Goal: Information Seeking & Learning: Find specific fact

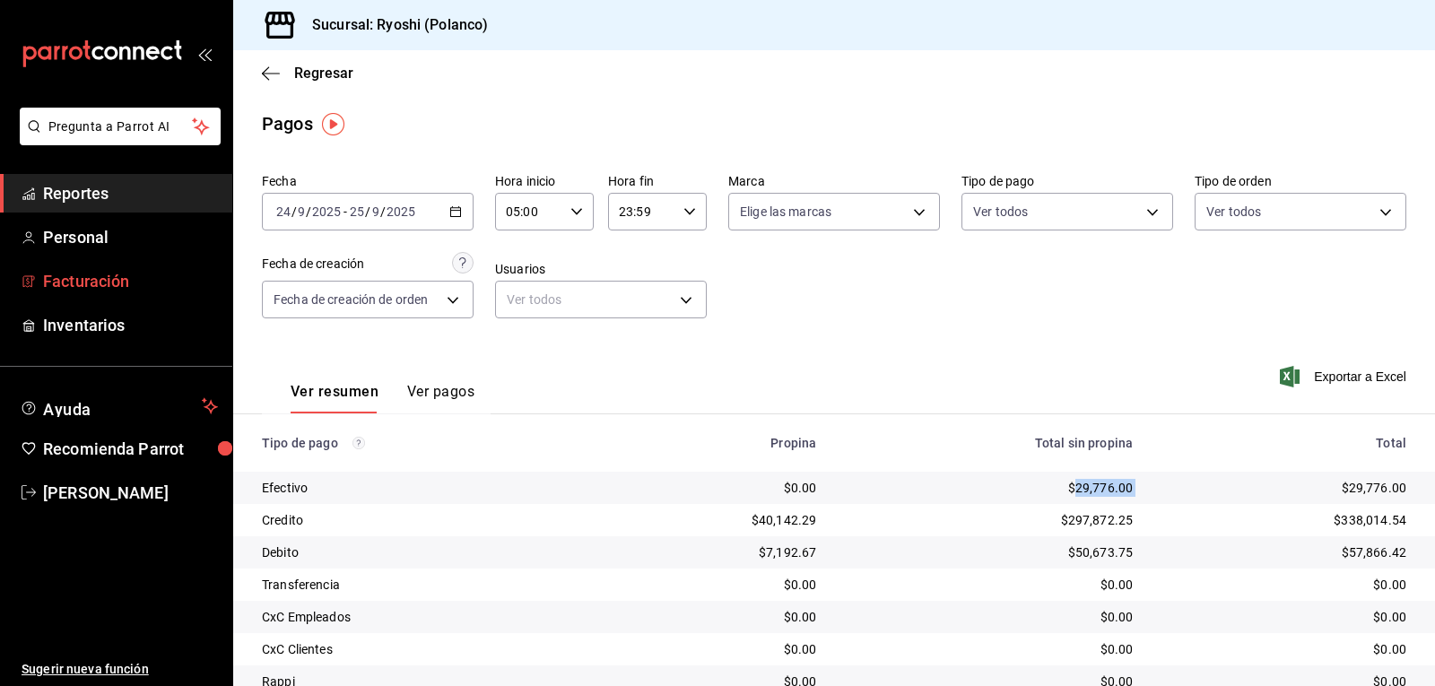
click at [130, 271] on span "Facturación" at bounding box center [130, 281] width 175 height 24
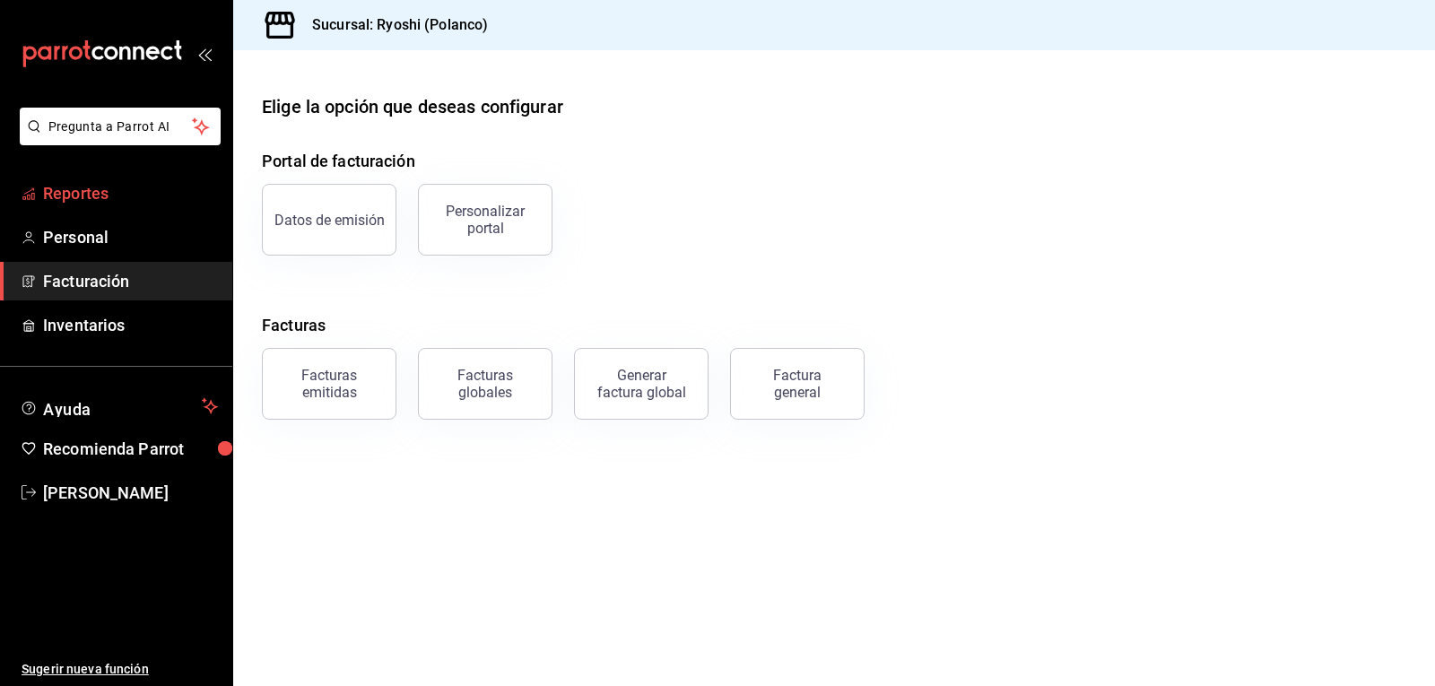
click at [133, 196] on span "Reportes" at bounding box center [130, 193] width 175 height 24
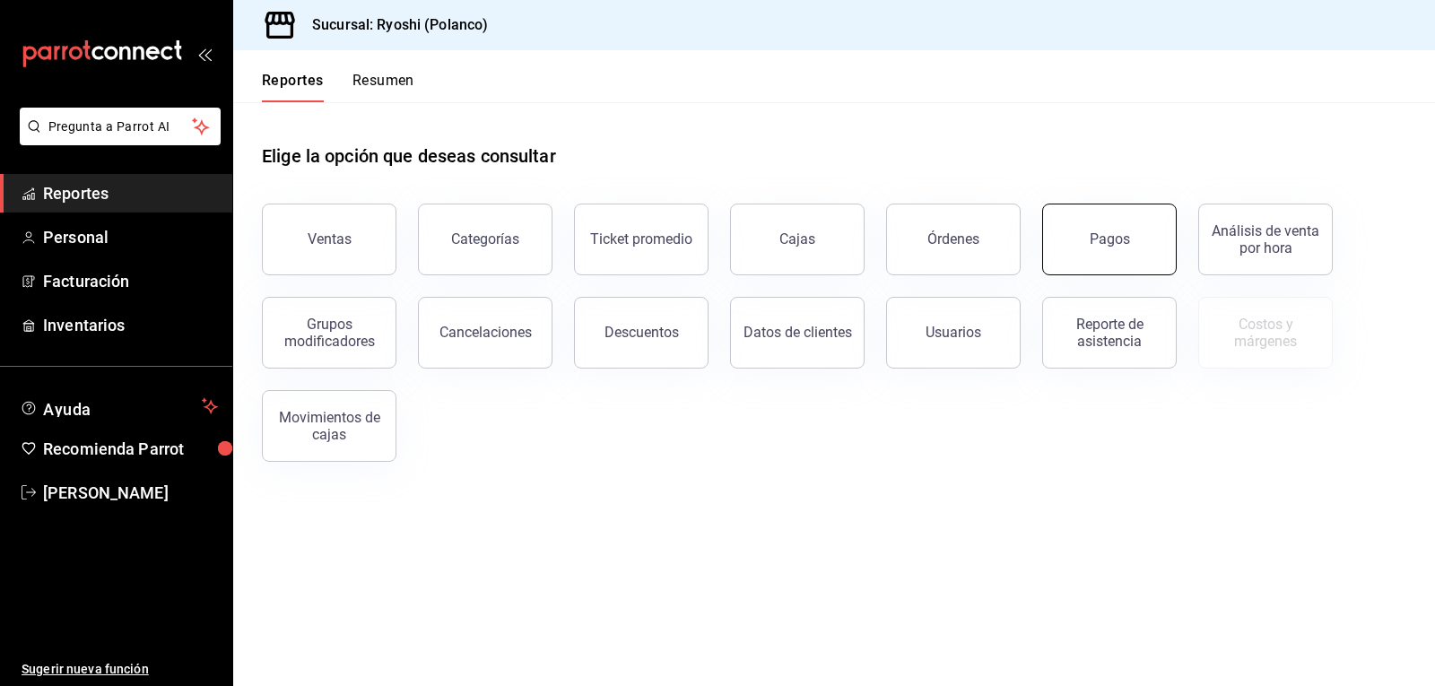
click at [1113, 243] on div "Pagos" at bounding box center [1110, 239] width 40 height 17
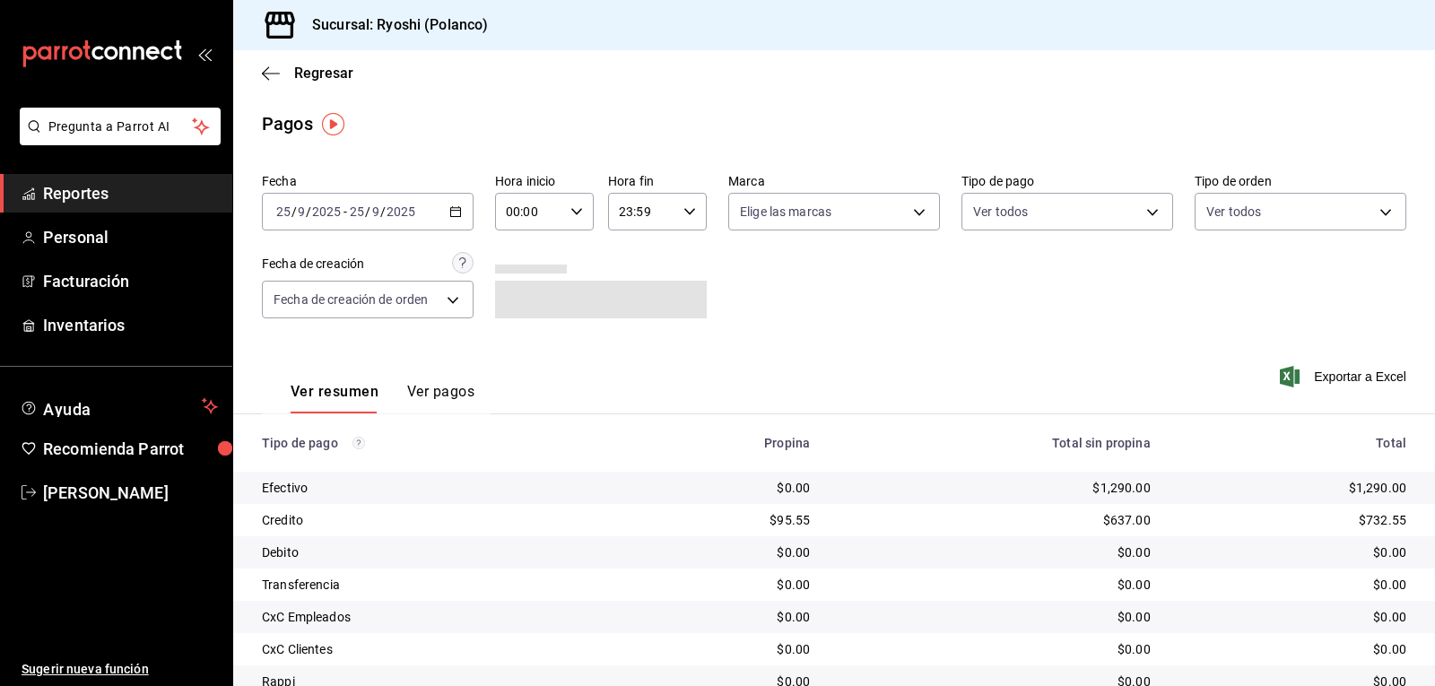
click at [452, 212] on icon "button" at bounding box center [455, 211] width 13 height 13
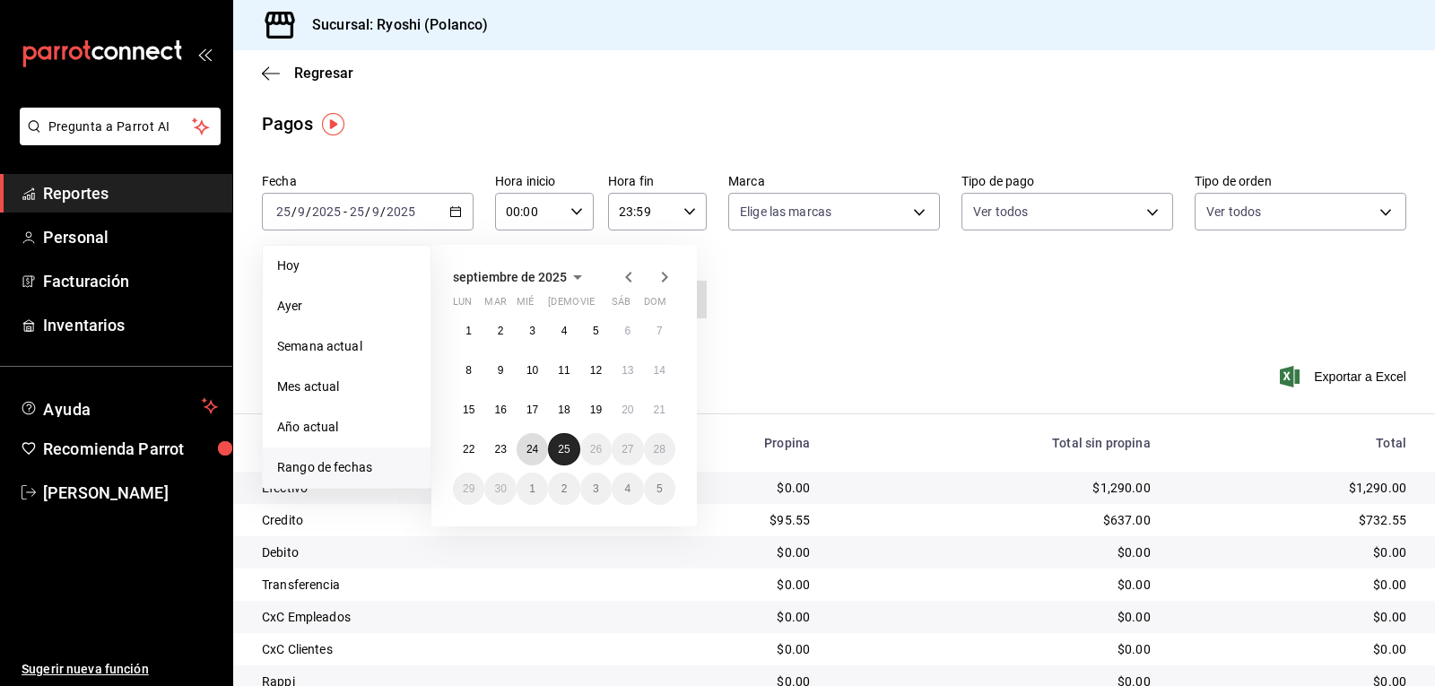
drag, startPoint x: 535, startPoint y: 454, endPoint x: 561, endPoint y: 449, distance: 26.4
click at [536, 454] on abbr "24" at bounding box center [533, 449] width 12 height 13
click at [562, 449] on abbr "25" at bounding box center [564, 449] width 12 height 13
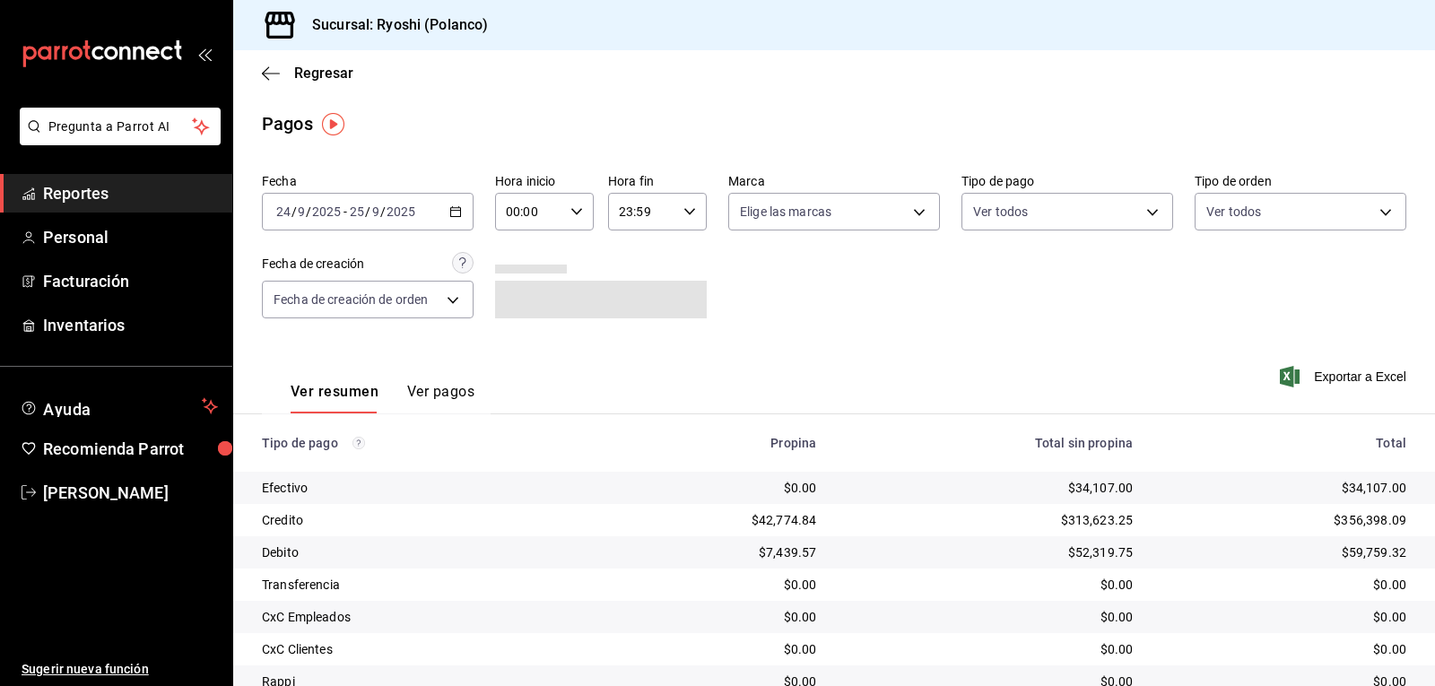
click at [575, 204] on div "00:00 Hora inicio" at bounding box center [544, 212] width 99 height 38
click at [527, 334] on span "06" at bounding box center [517, 336] width 21 height 14
type input "06:00"
click at [1143, 214] on div at bounding box center [717, 343] width 1435 height 686
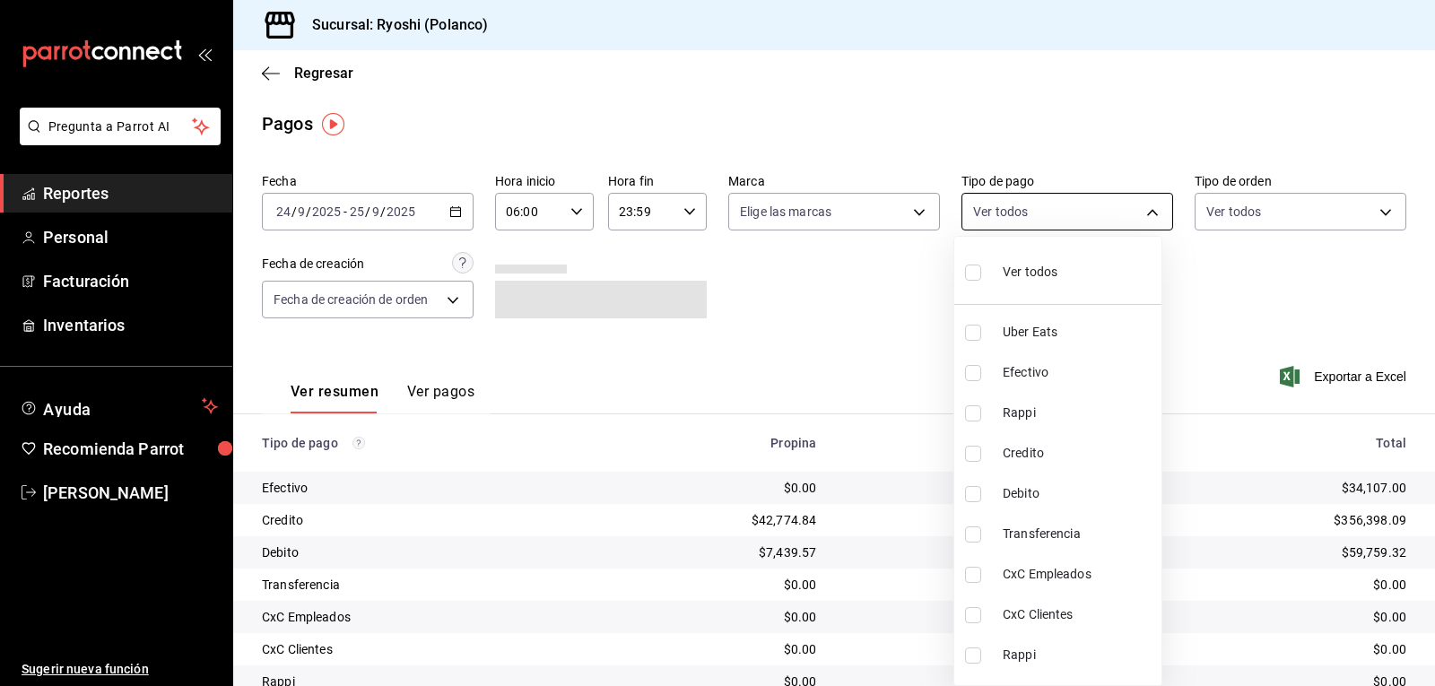
click at [1141, 218] on body "Pregunta a Parrot AI Reportes Personal Facturación Inventarios Ayuda Recomienda…" at bounding box center [717, 343] width 1435 height 686
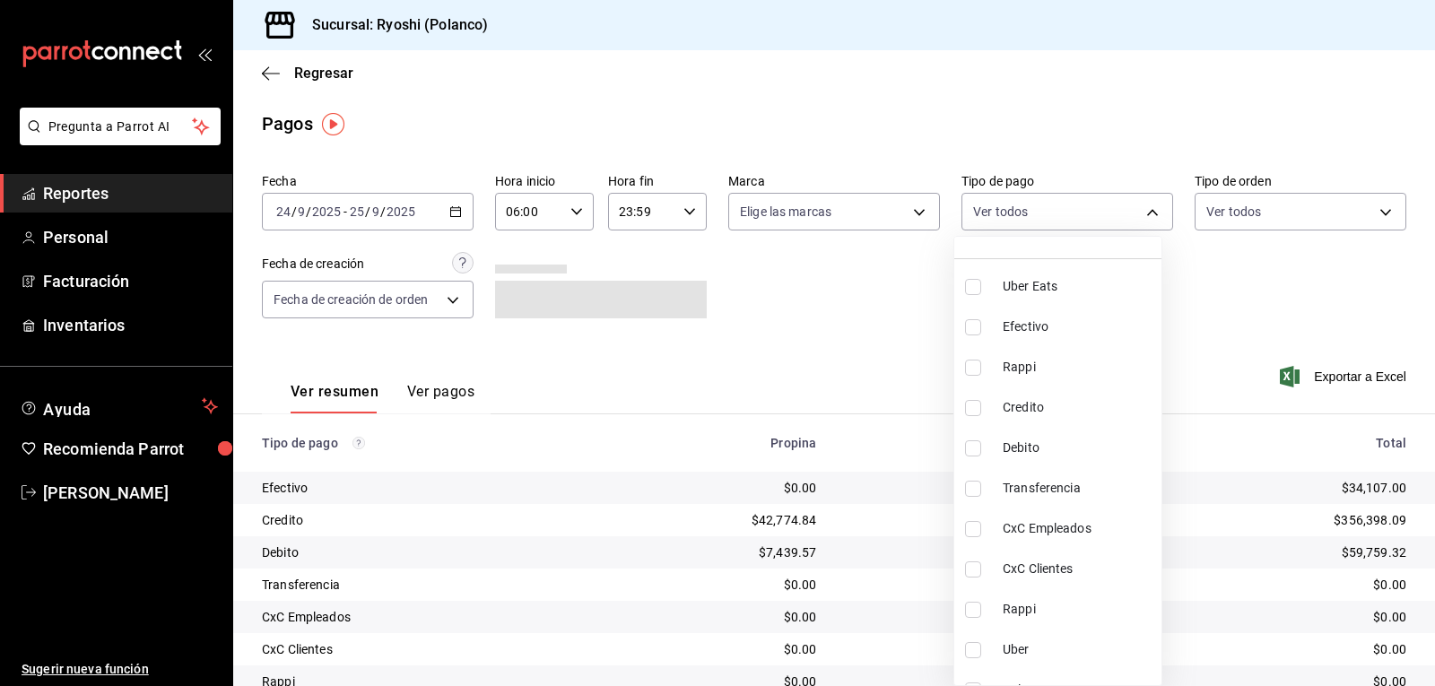
scroll to position [71, 0]
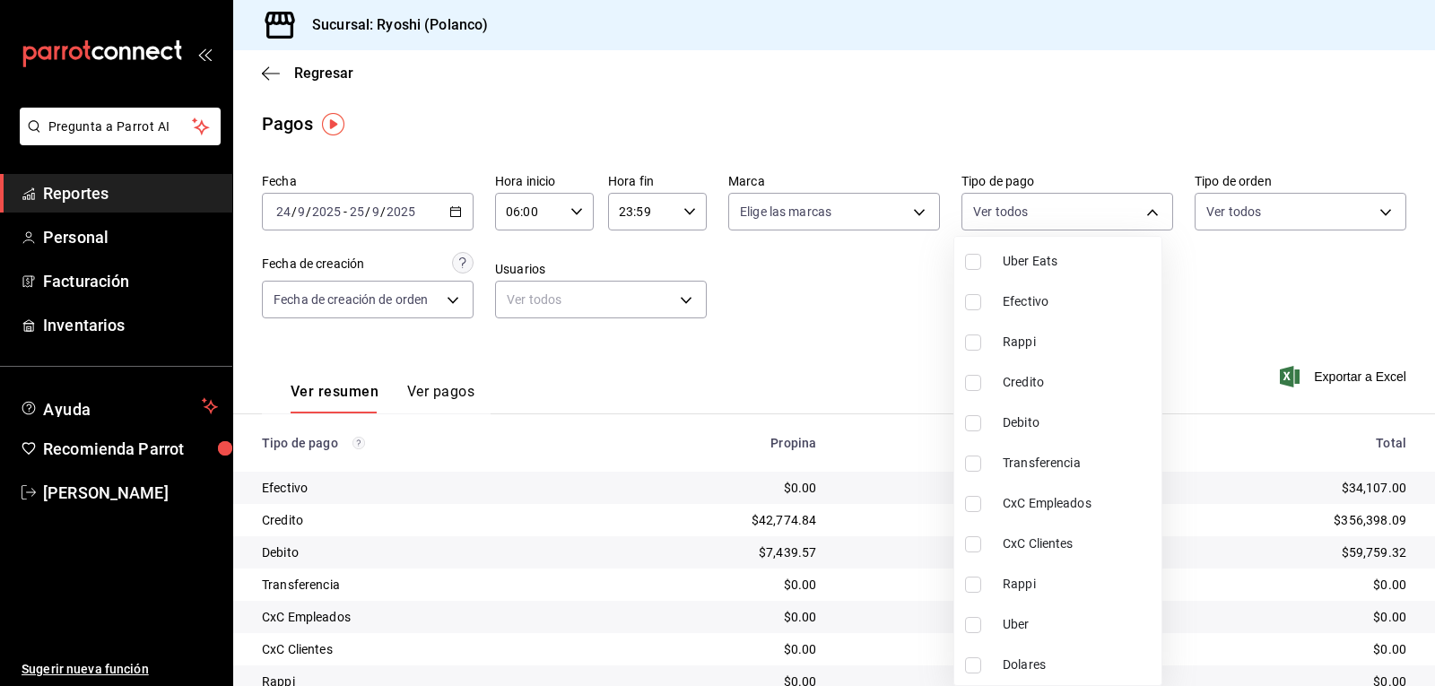
click at [976, 376] on input "checkbox" at bounding box center [973, 383] width 16 height 16
checkbox input "true"
type input "9b0685d2-7f5d-4ede-a6b4-58a2ffcbf3cd"
click at [973, 423] on input "checkbox" at bounding box center [973, 423] width 16 height 16
checkbox input "true"
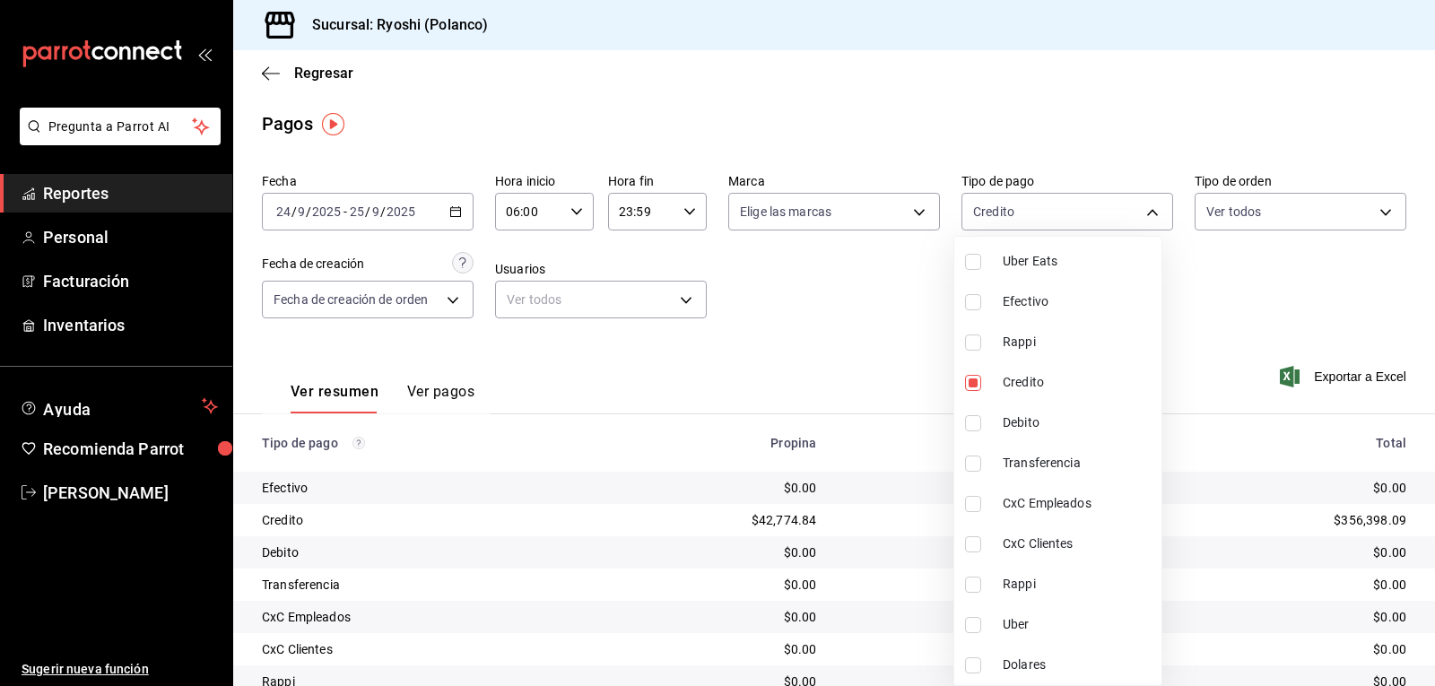
type input "9b0685d2-7f5d-4ede-a6b4-58a2ffcbf3cd,4fc1f123-1106-4d46-a6dc-4994d0550367"
click at [901, 440] on div at bounding box center [717, 343] width 1435 height 686
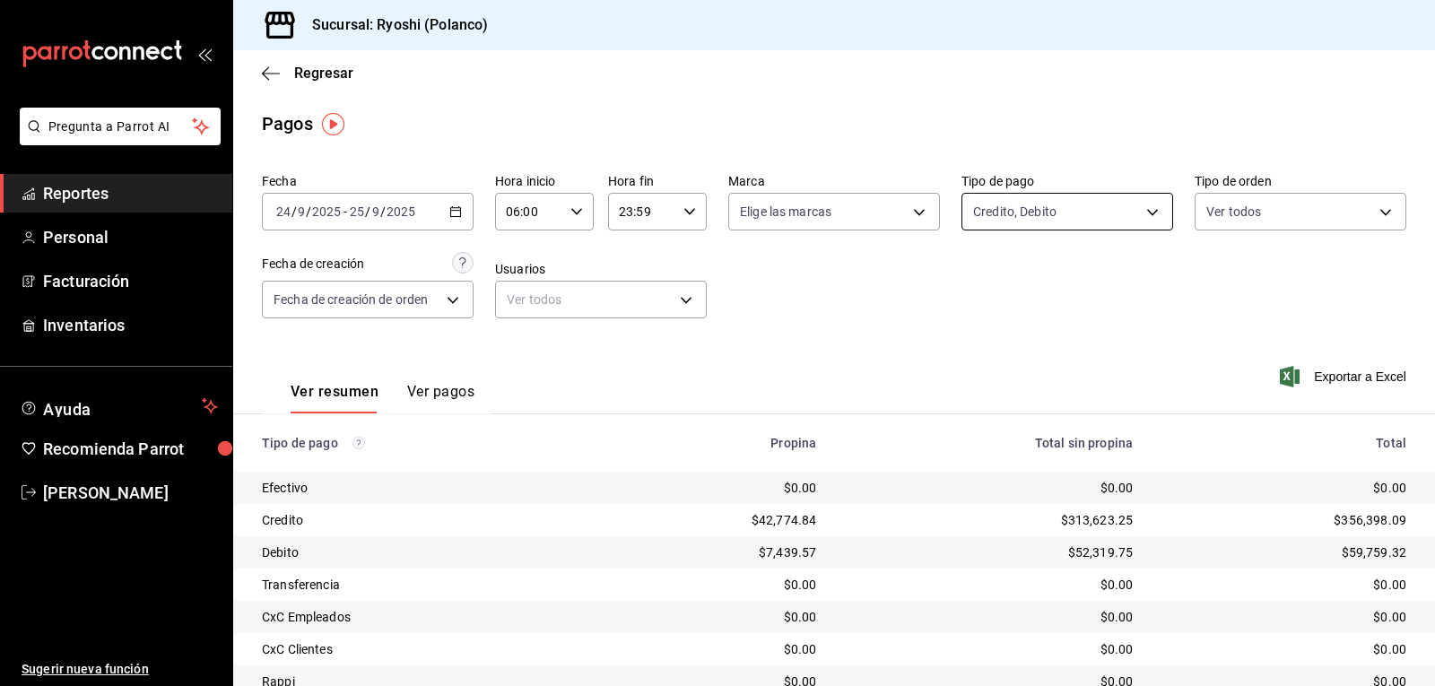
click at [1144, 204] on body "Pregunta a Parrot AI Reportes Personal Facturación Inventarios Ayuda Recomienda…" at bounding box center [717, 343] width 1435 height 686
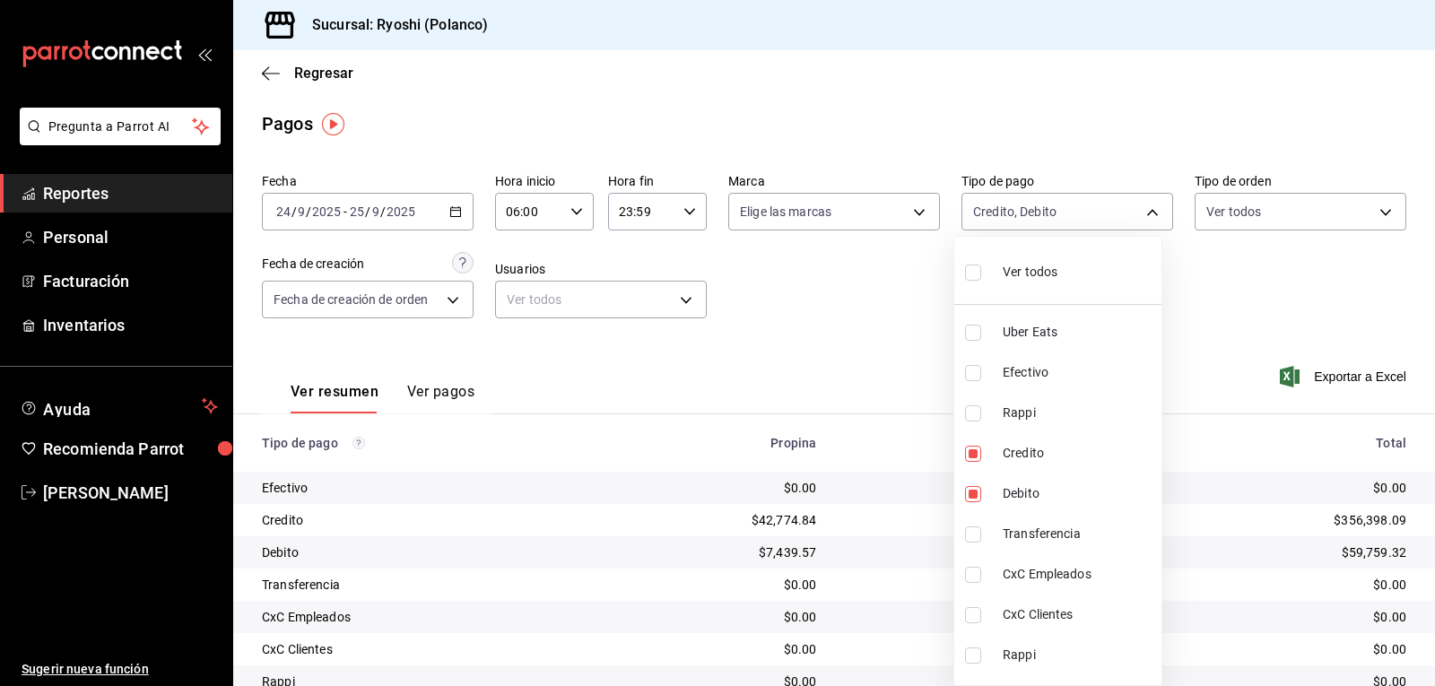
click at [978, 271] on input "checkbox" at bounding box center [973, 273] width 16 height 16
checkbox input "true"
type input "05751dd8-6818-4a8c-b9fb-c7f7071b72fb,789b4605-08e0-4dfe-9865-94468e2c17aa,03400…"
checkbox input "true"
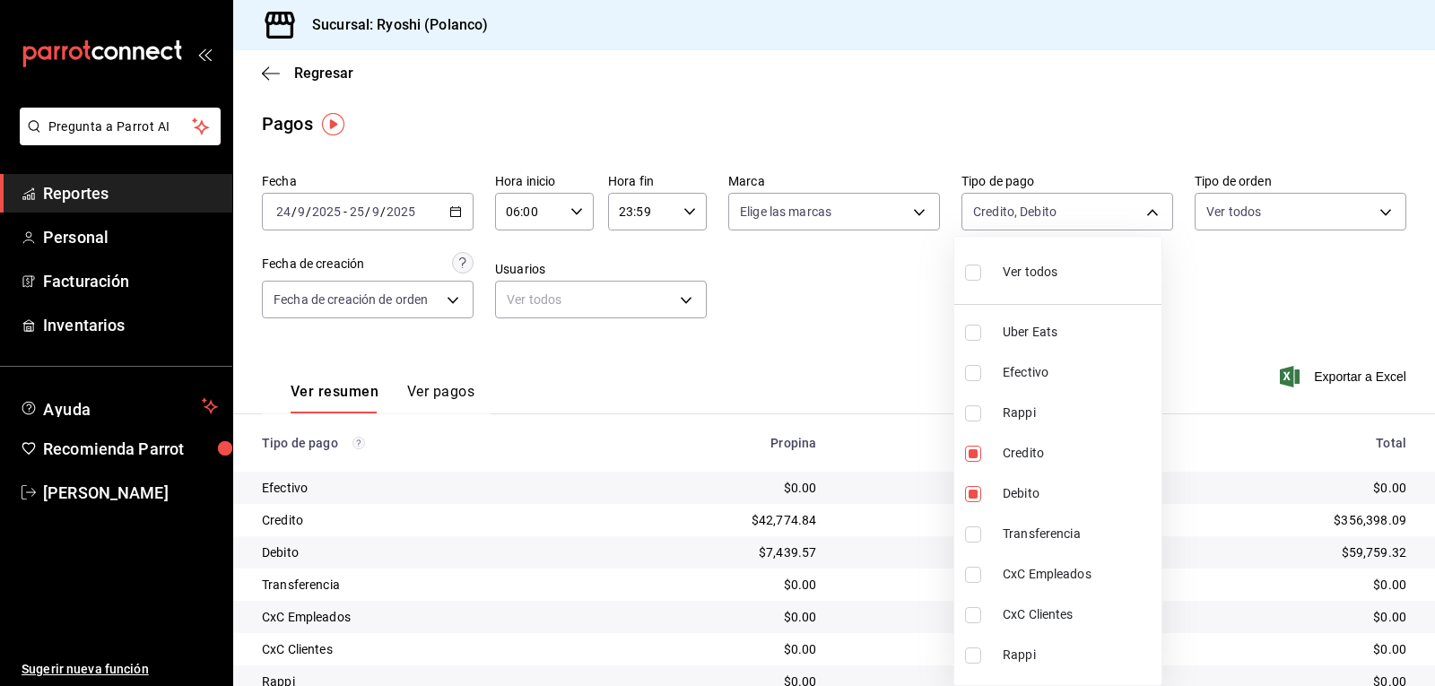
checkbox input "true"
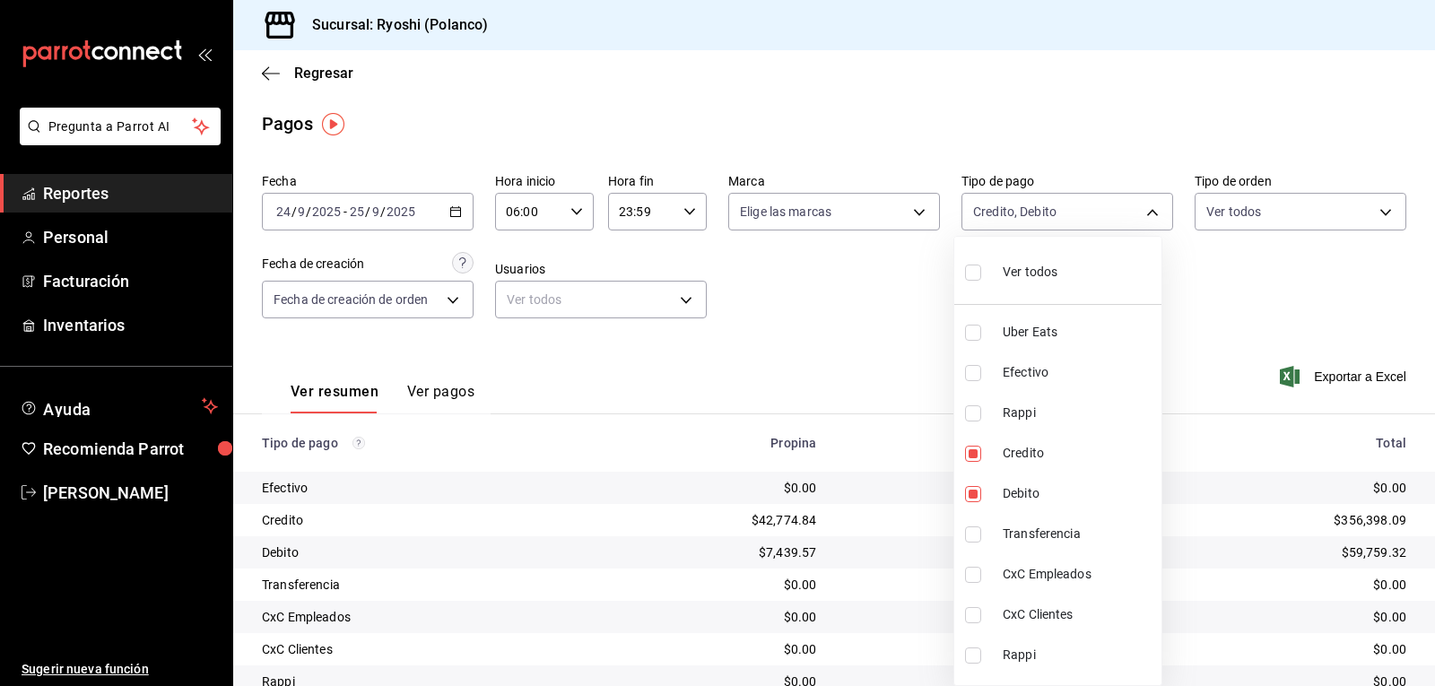
checkbox input "true"
click at [895, 284] on div at bounding box center [717, 343] width 1435 height 686
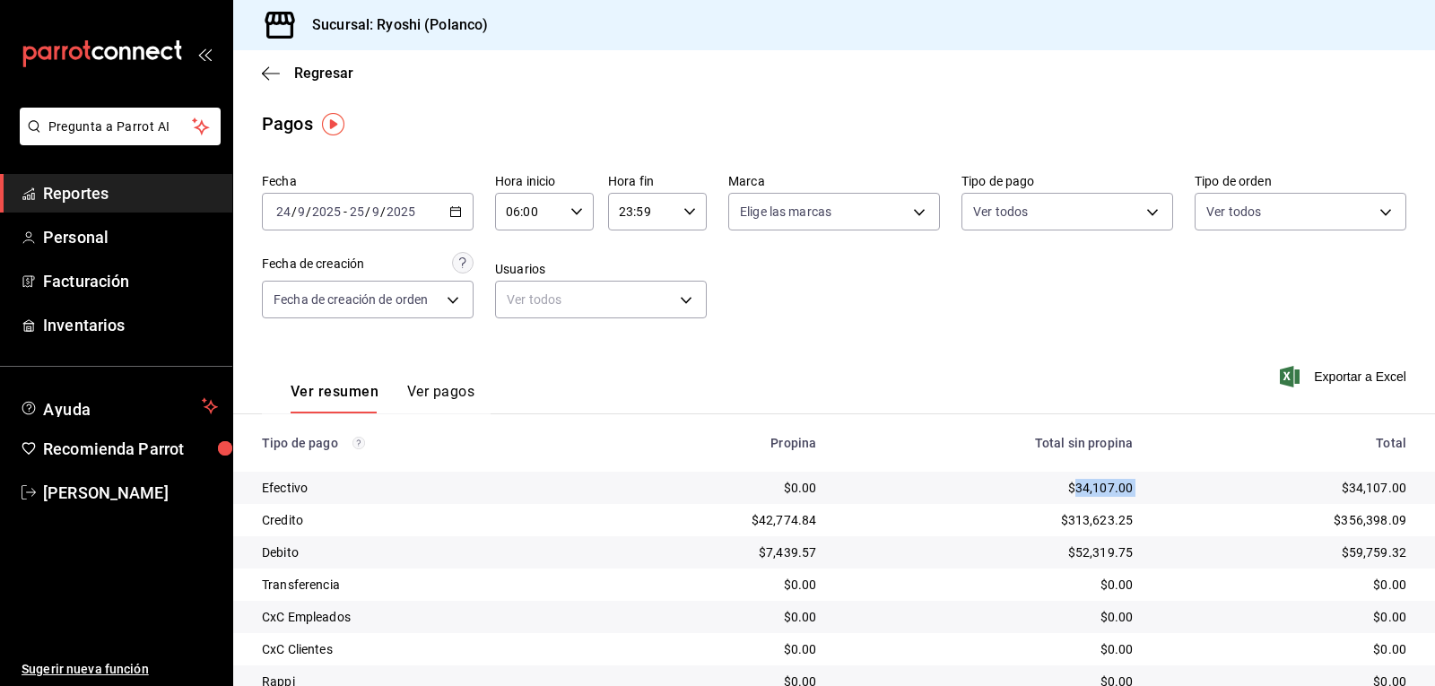
drag, startPoint x: 1066, startPoint y: 484, endPoint x: 1138, endPoint y: 482, distance: 71.8
click at [1138, 482] on tr "Efectivo $0.00 $34,107.00 $34,107.00" at bounding box center [834, 488] width 1202 height 32
copy div "34,107.00"
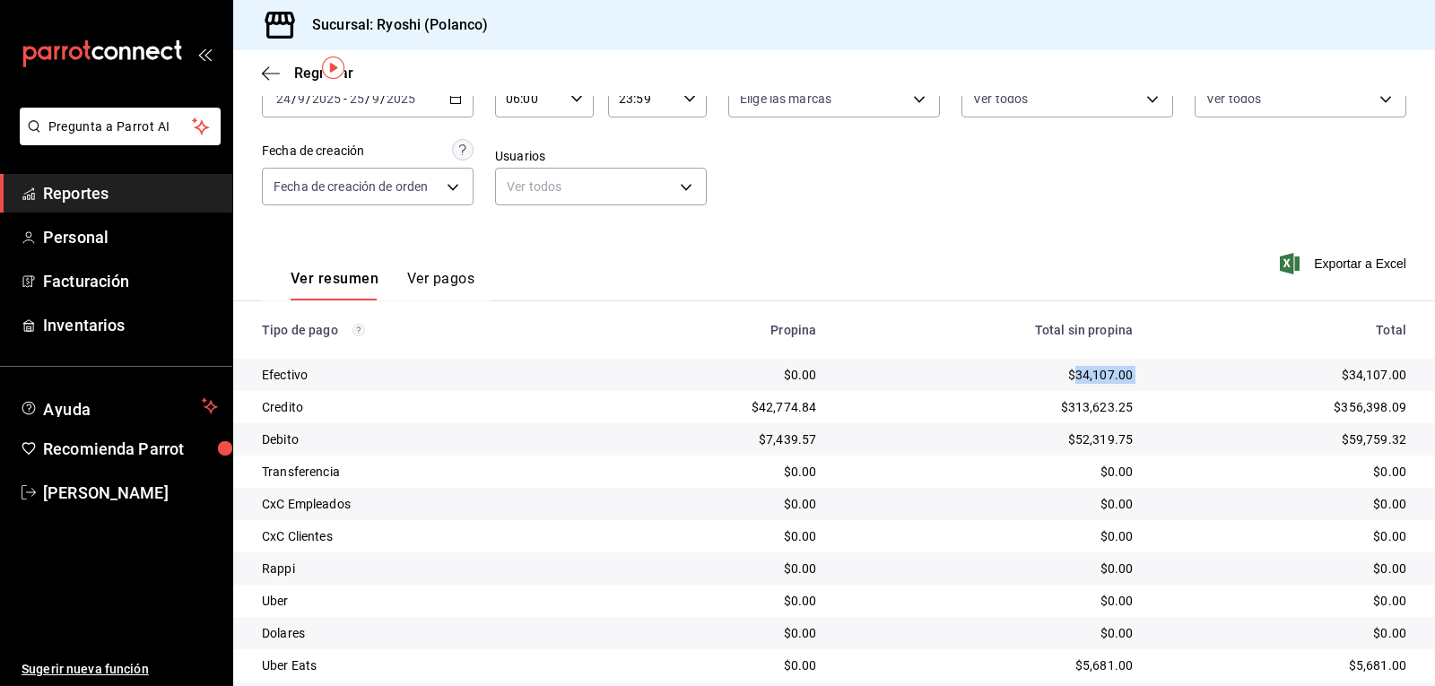
scroll to position [203, 0]
